Goal: Task Accomplishment & Management: Complete application form

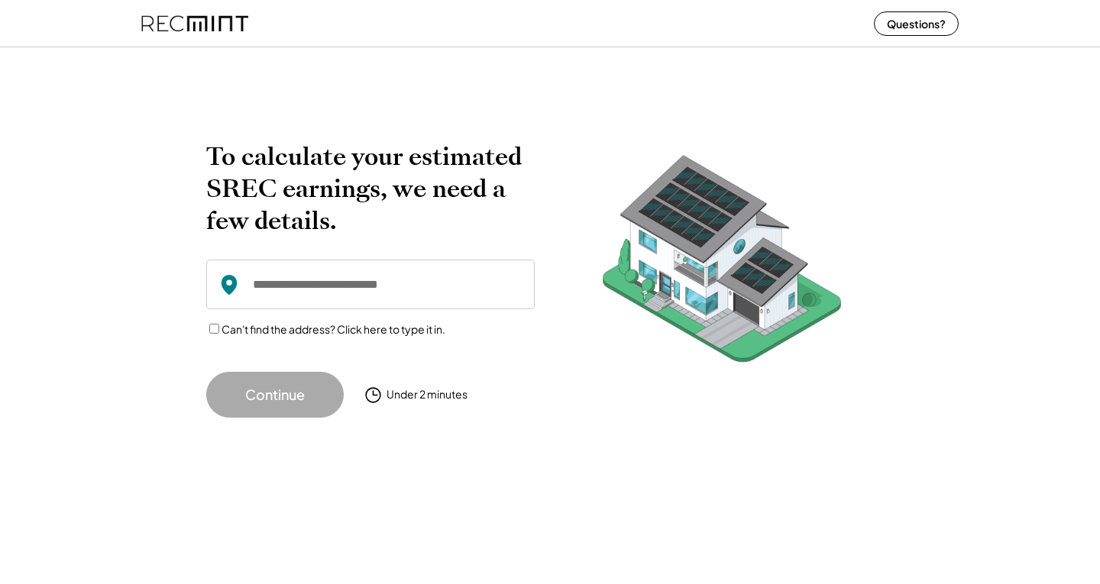
click at [186, 27] on img at bounding box center [194, 23] width 107 height 40
click at [199, 18] on img at bounding box center [194, 23] width 107 height 40
click at [435, 396] on div "Under 2 minutes" at bounding box center [426, 394] width 81 height 15
click at [254, 394] on button "Continue" at bounding box center [274, 395] width 137 height 46
click at [226, 327] on label "Can't find the address? Click here to type it in." at bounding box center [333, 329] width 224 height 14
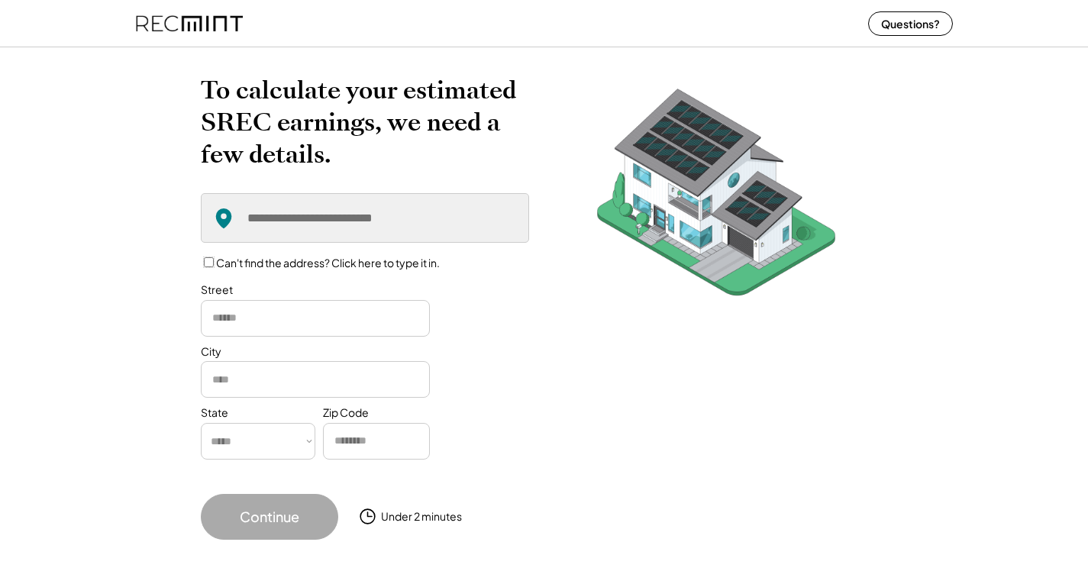
scroll to position [72, 0]
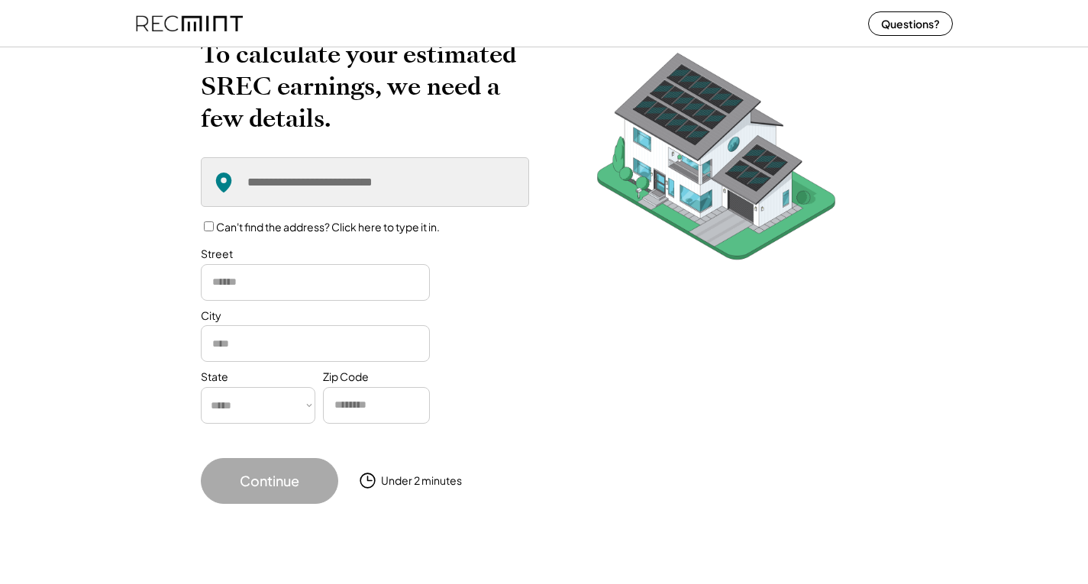
click at [213, 228] on div "Can't find the address? Click here to type it in." at bounding box center [365, 227] width 328 height 16
click at [210, 220] on div "Can't find the address? Click here to type it in." at bounding box center [365, 227] width 328 height 16
click at [202, 228] on div "Can't find the address? Click here to type it in." at bounding box center [365, 227] width 328 height 16
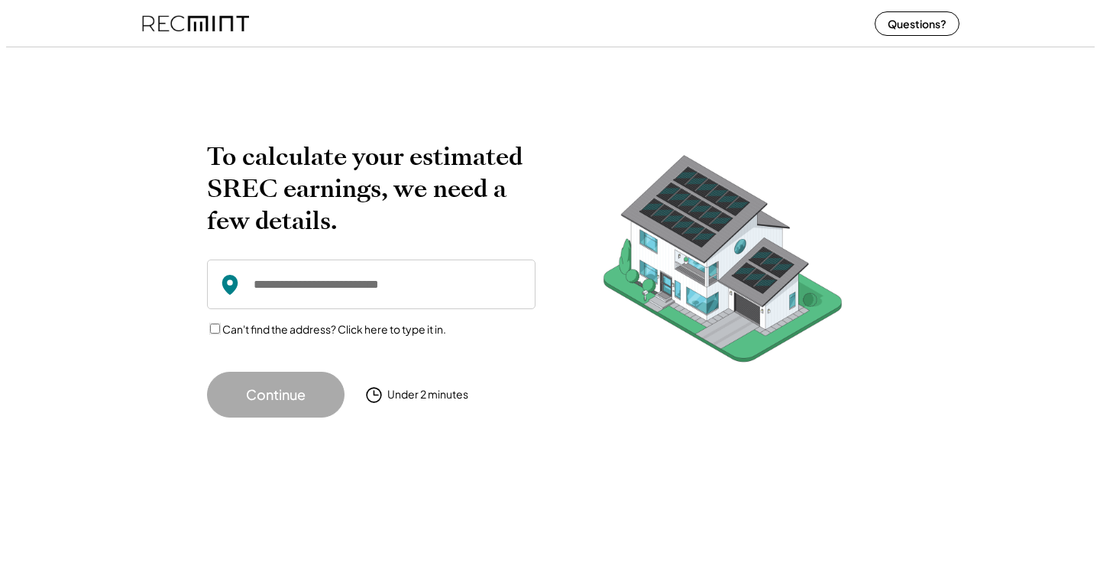
scroll to position [0, 0]
click at [184, 21] on img at bounding box center [194, 23] width 107 height 40
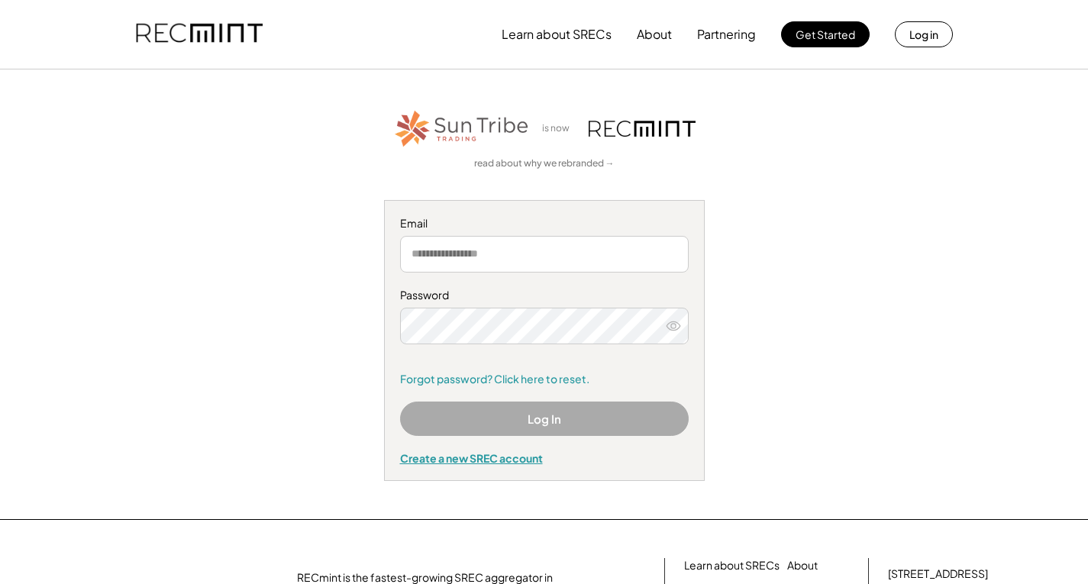
click at [505, 457] on div "Create a new SREC account" at bounding box center [544, 458] width 289 height 14
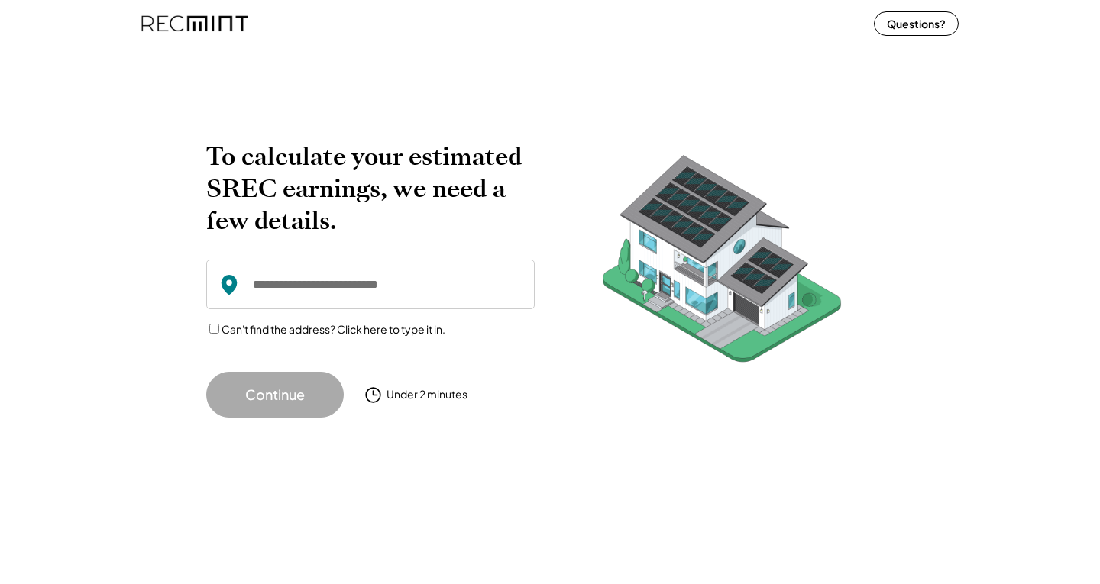
click at [446, 392] on div "Under 2 minutes" at bounding box center [426, 394] width 81 height 15
click at [363, 67] on div at bounding box center [550, 56] width 1100 height 31
click at [199, 19] on img at bounding box center [194, 23] width 107 height 40
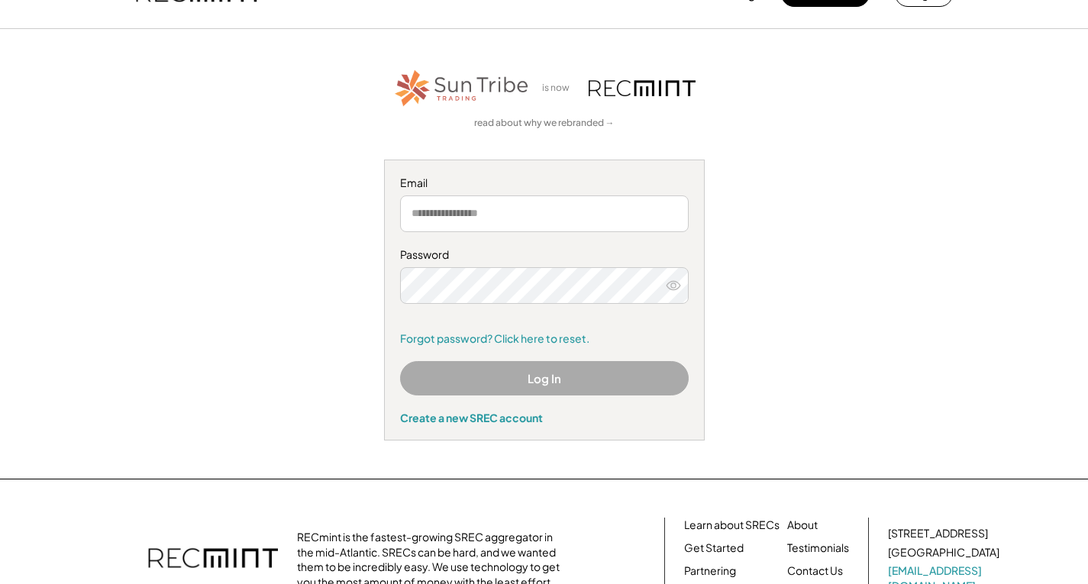
scroll to position [76, 0]
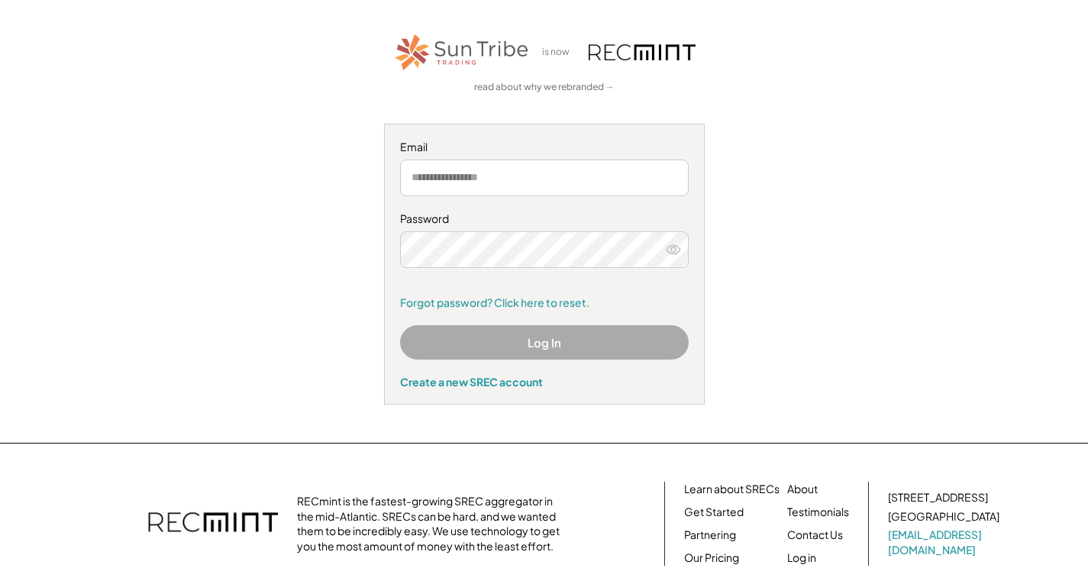
click at [532, 391] on div "Email Password Remember me Forgot password? Click here to reset. Log In Create …" at bounding box center [544, 264] width 321 height 281
click at [525, 386] on div "Create a new SREC account" at bounding box center [544, 382] width 289 height 14
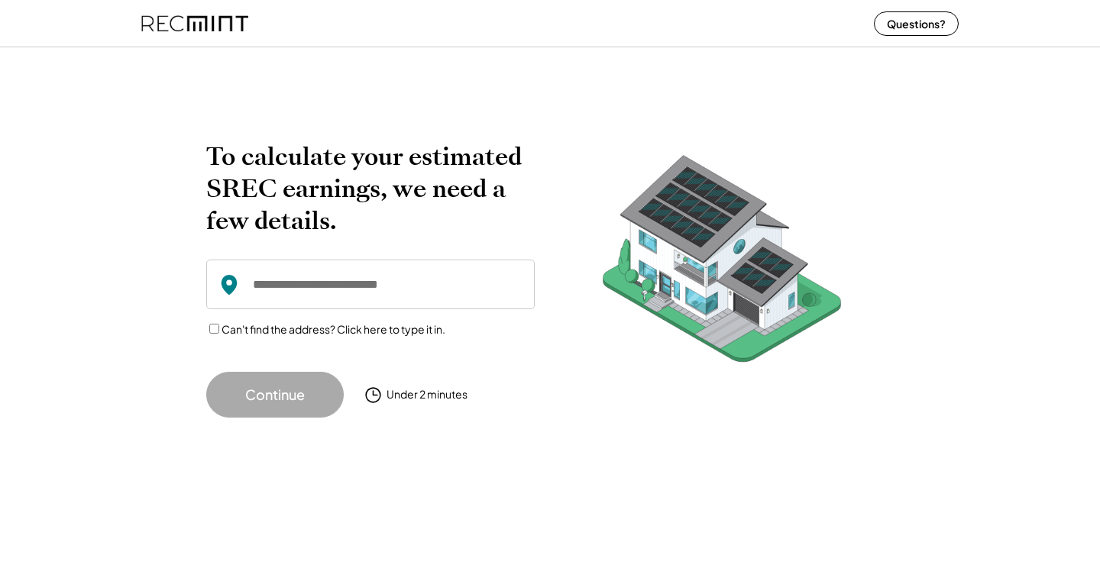
drag, startPoint x: 318, startPoint y: 225, endPoint x: 237, endPoint y: 201, distance: 84.6
click at [237, 201] on div "To calculate your estimated SREC earnings, we need a few details. Can't find th…" at bounding box center [370, 279] width 328 height 277
click at [236, 167] on h2 "To calculate your estimated SREC earnings, we need a few details." at bounding box center [370, 189] width 328 height 96
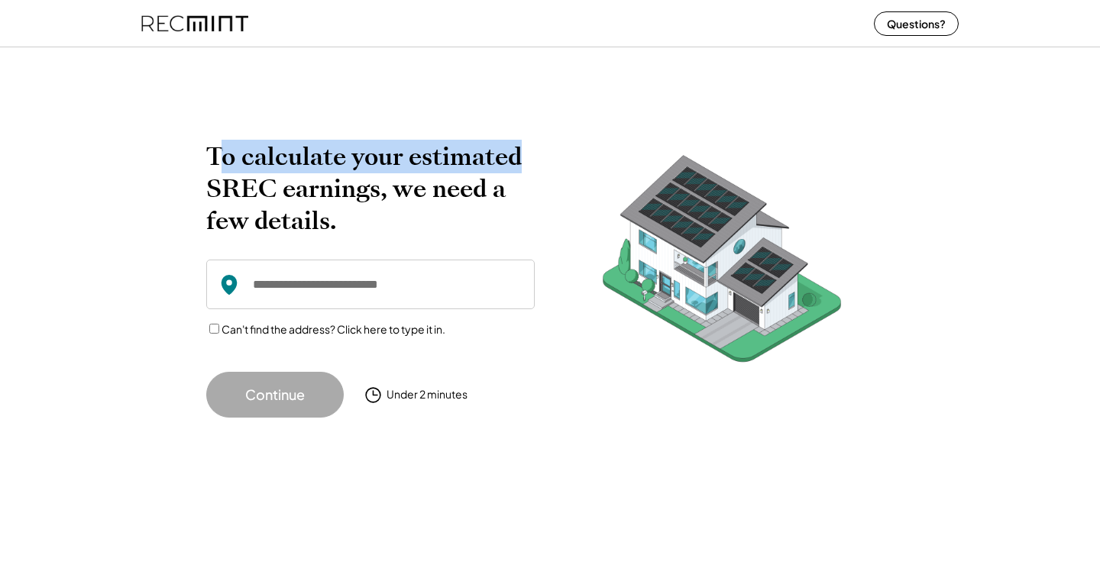
drag, startPoint x: 377, startPoint y: 148, endPoint x: 546, endPoint y: 167, distance: 169.8
click at [546, 167] on div "To calculate your estimated SREC earnings, we need a few details. Can't find th…" at bounding box center [549, 279] width 687 height 277
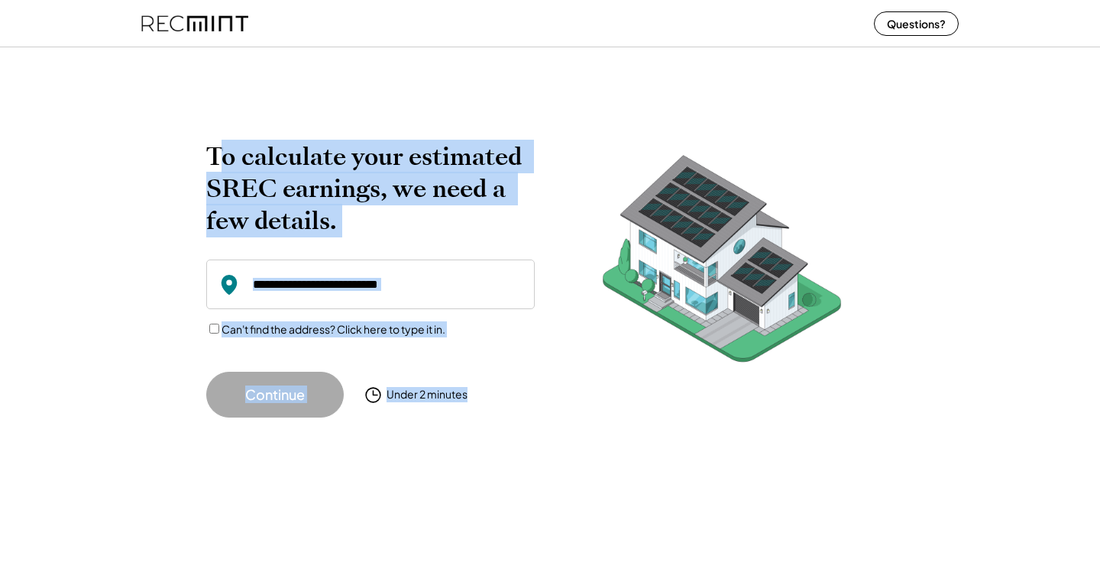
click at [544, 166] on div "To calculate your estimated SREC earnings, we need a few details. Can't find th…" at bounding box center [549, 279] width 687 height 277
